Goal: Share content

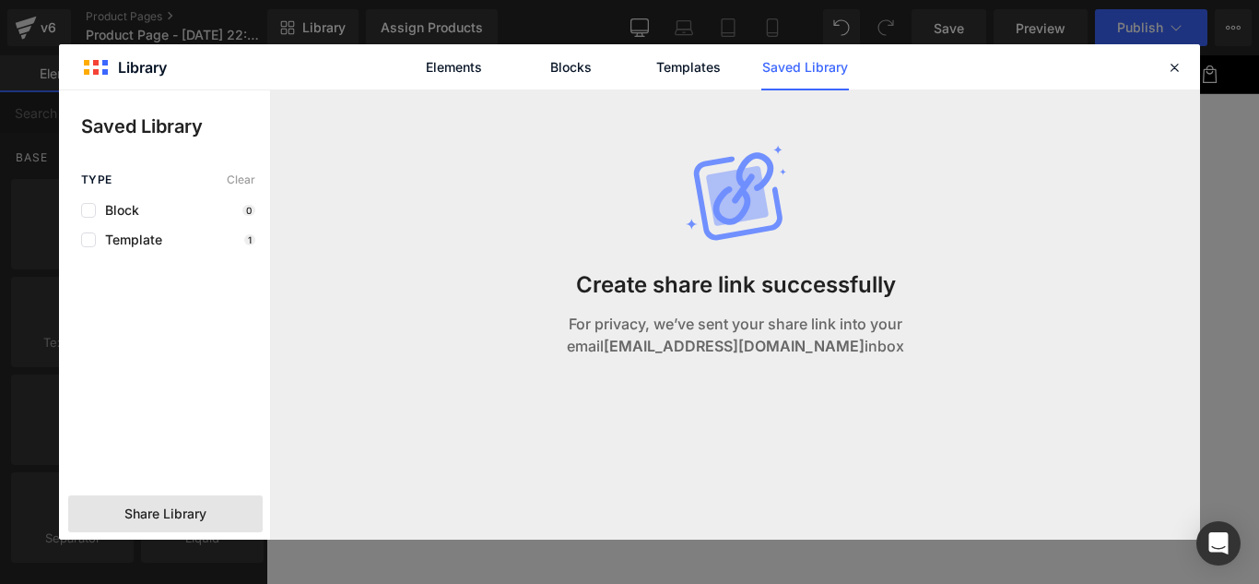
click at [185, 519] on span "Share Library" at bounding box center [165, 513] width 82 height 18
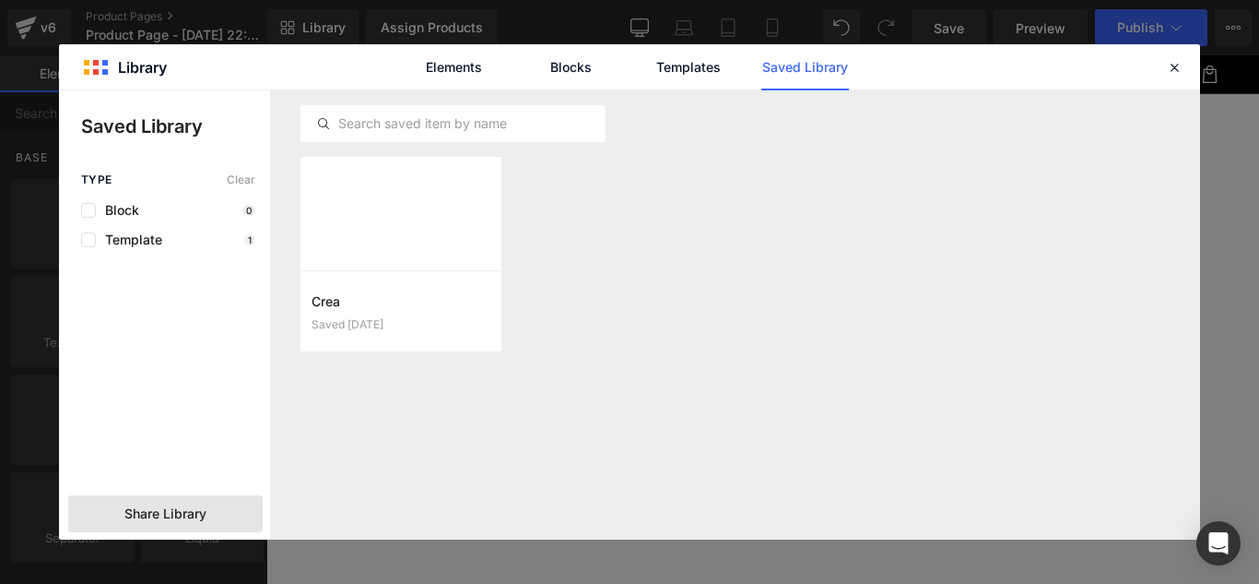
click at [163, 521] on span "Share Library" at bounding box center [165, 513] width 82 height 18
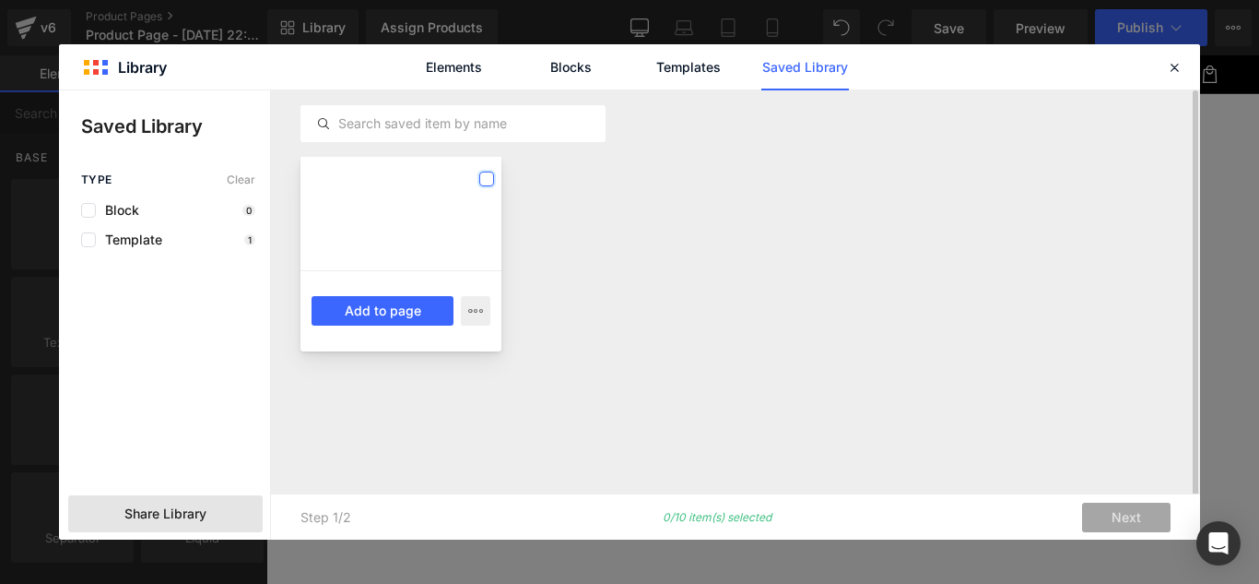
click at [487, 177] on label at bounding box center [486, 178] width 15 height 15
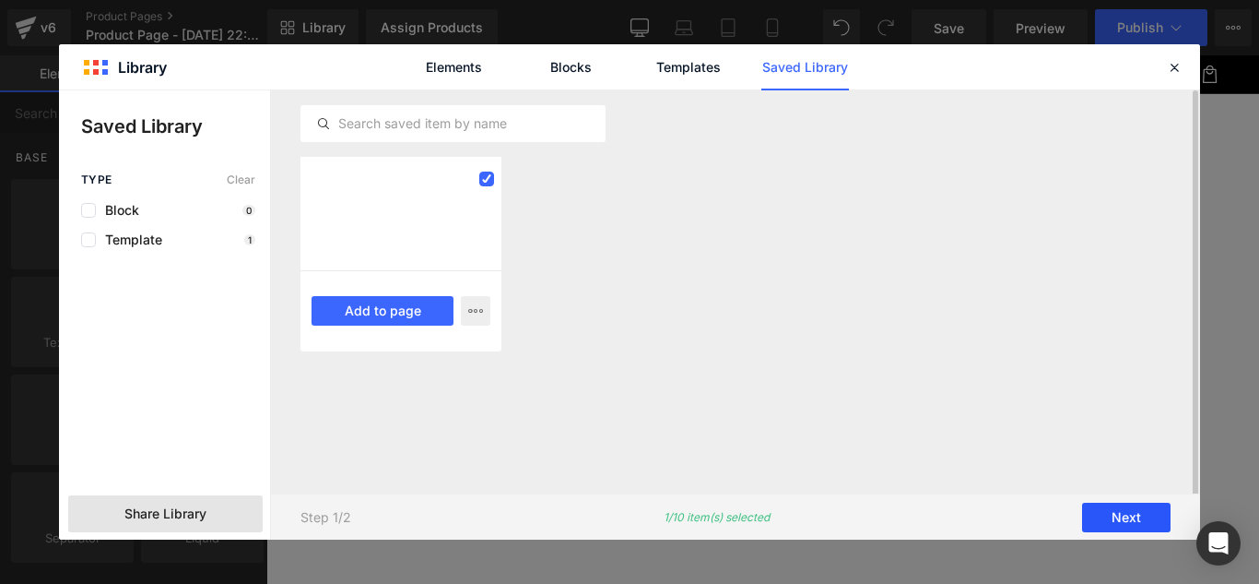
click at [1128, 514] on button "Next" at bounding box center [1126, 517] width 89 height 30
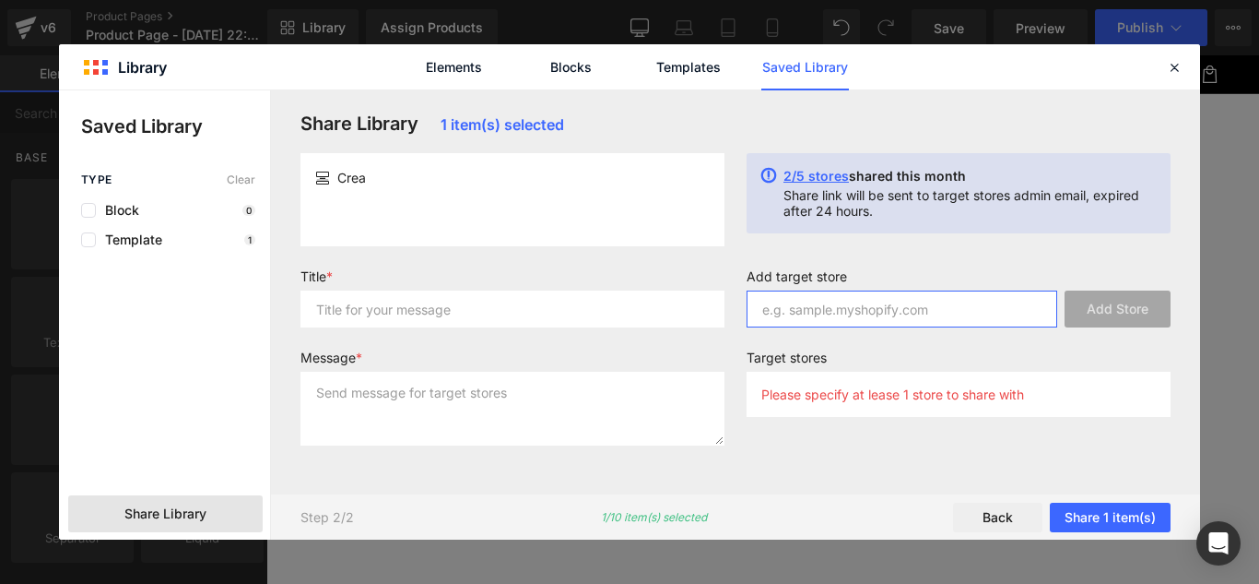
click at [811, 308] on input "text" at bounding box center [902, 308] width 311 height 37
paste input "[DOMAIN_NAME]"
type input "[DOMAIN_NAME]"
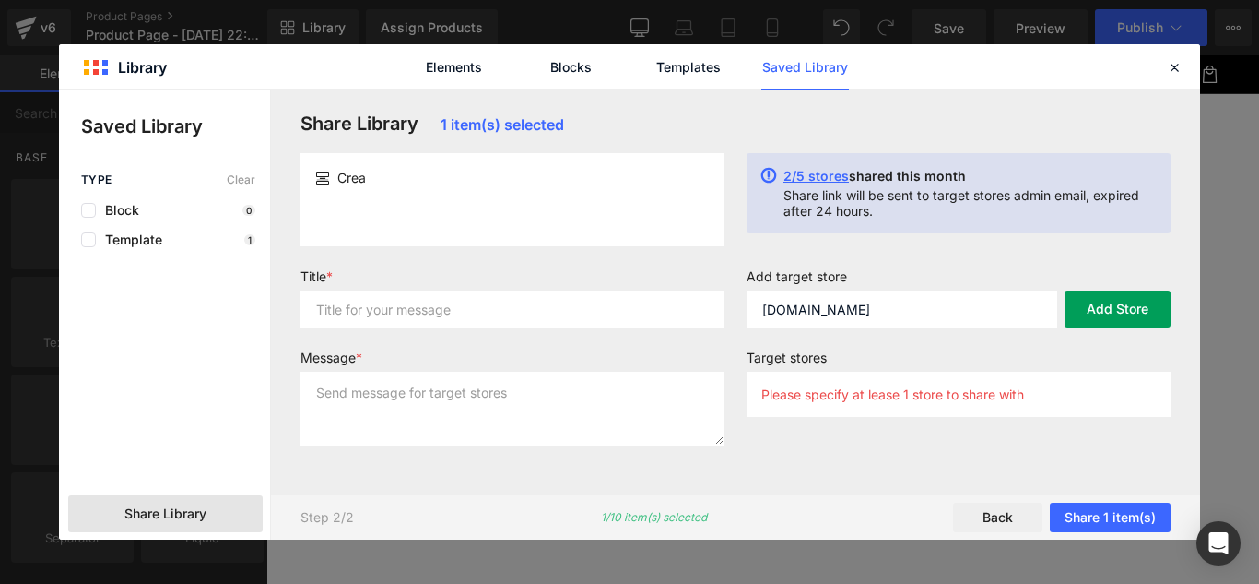
click at [1103, 312] on button "Add Store" at bounding box center [1118, 308] width 106 height 37
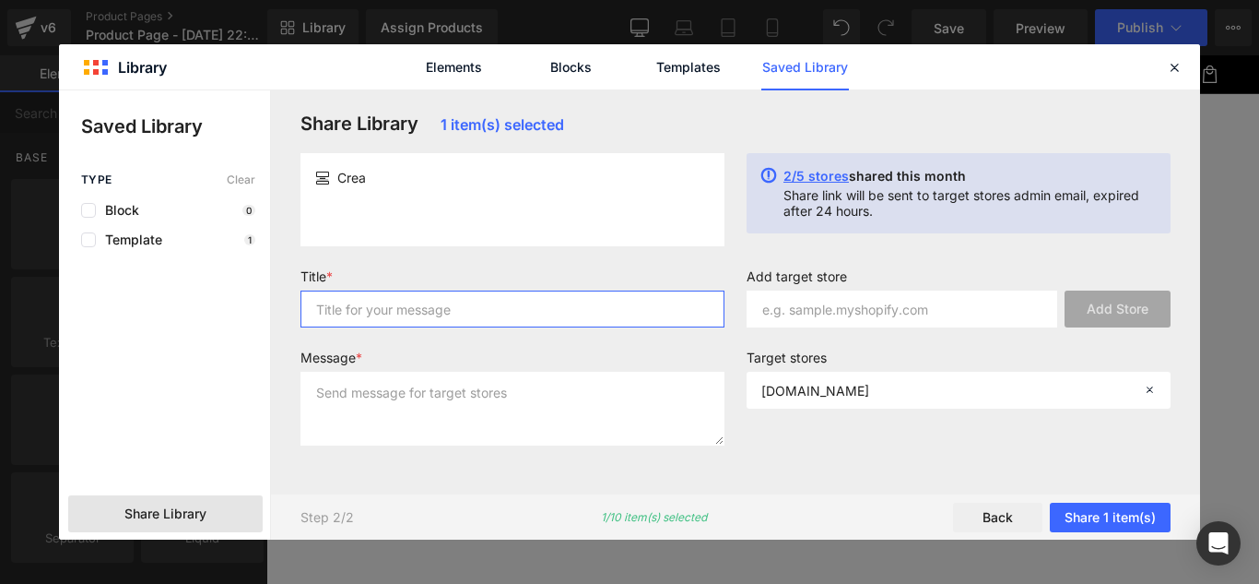
click at [458, 318] on input "text" at bounding box center [513, 308] width 424 height 37
type input "plantilla"
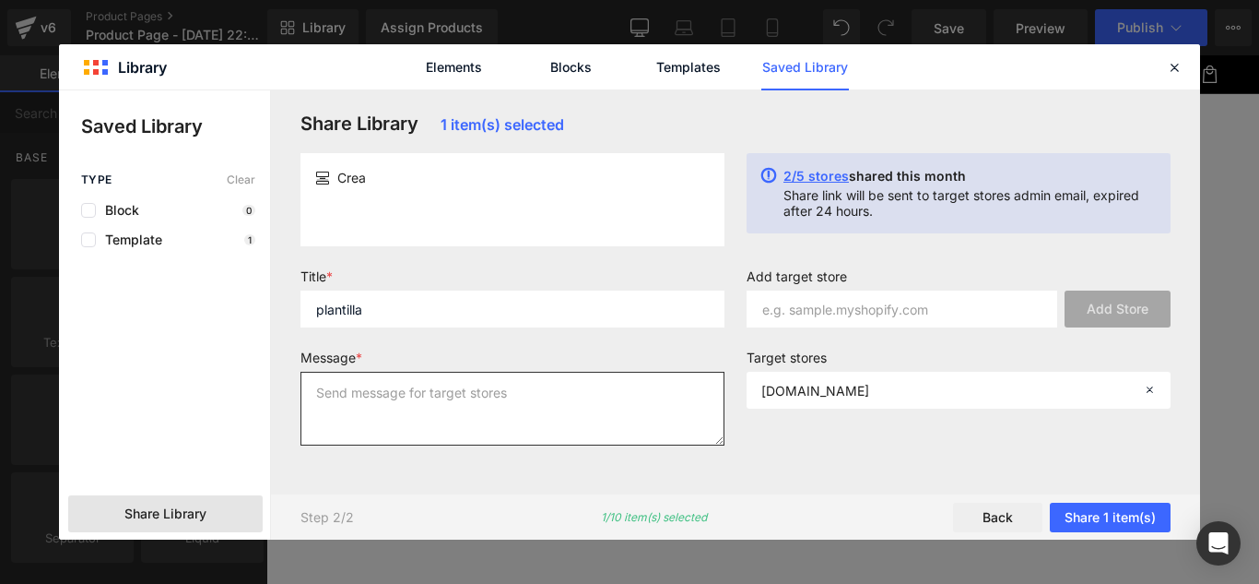
click at [420, 398] on textarea at bounding box center [513, 409] width 424 height 74
type textarea "plantilla"
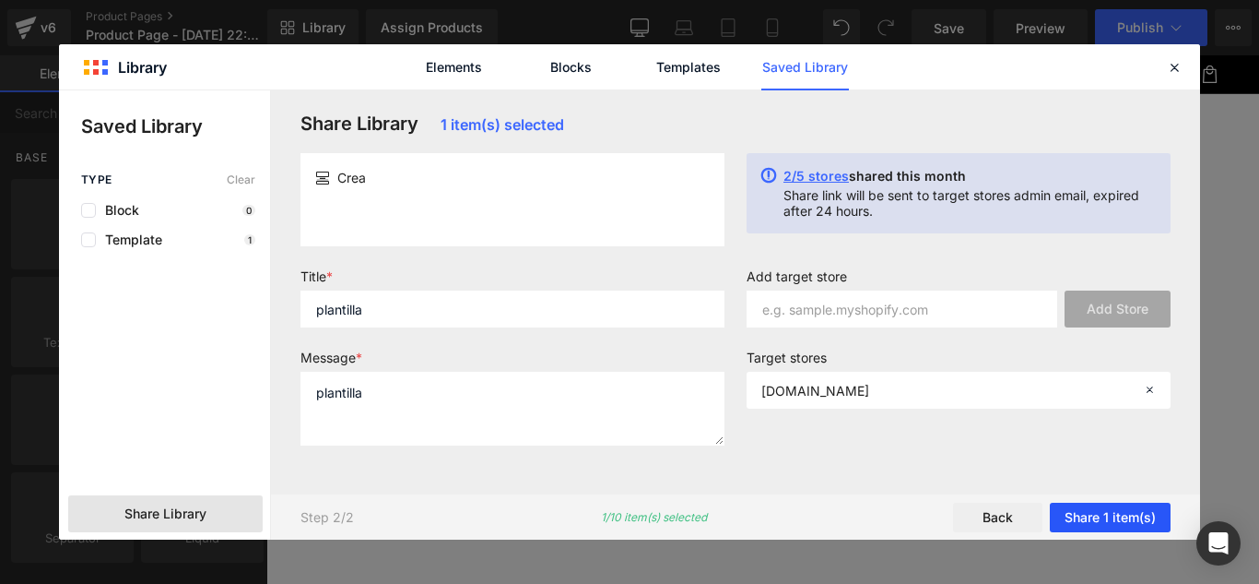
click at [1124, 518] on button "Share 1 item(s)" at bounding box center [1110, 517] width 121 height 30
